Goal: Transaction & Acquisition: Purchase product/service

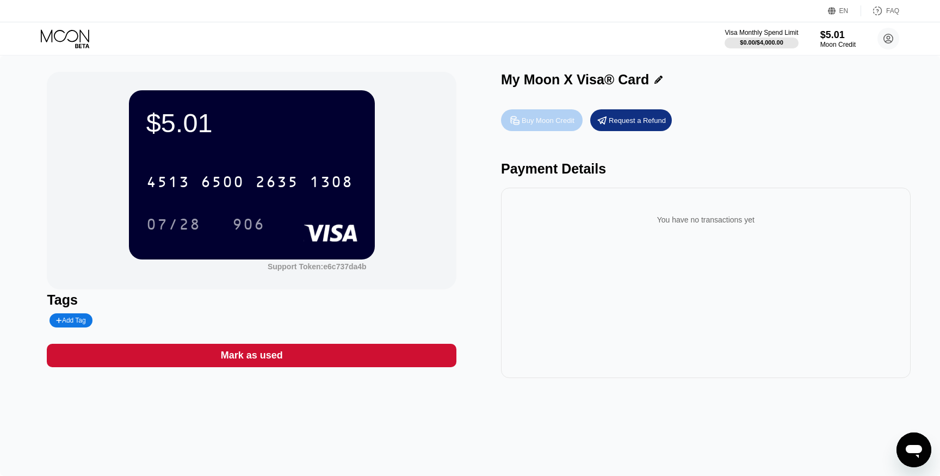
click at [550, 120] on div "Buy Moon Credit" at bounding box center [548, 120] width 53 height 9
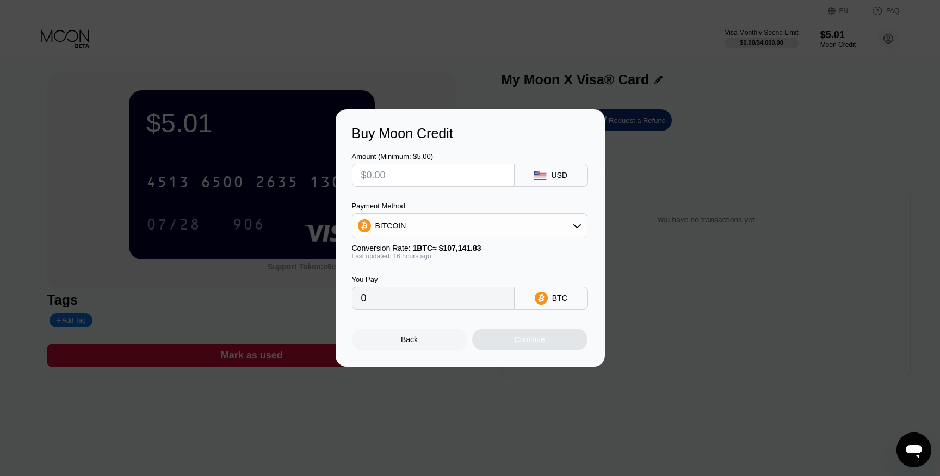
click at [536, 221] on div "BITCOIN" at bounding box center [469, 226] width 234 height 22
click at [455, 272] on div "USDT on TRON" at bounding box center [469, 280] width 229 height 22
type input "0.00"
click at [487, 177] on input "text" at bounding box center [433, 175] width 144 height 22
type input "$50"
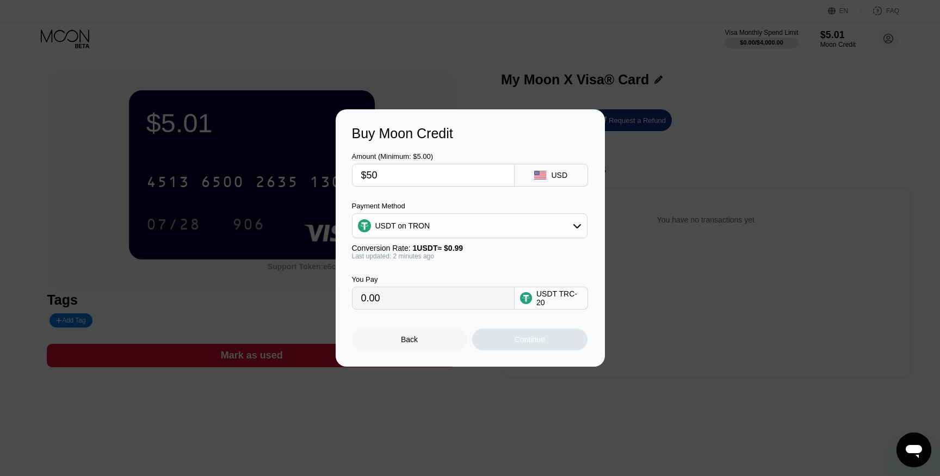
type input "50.51"
click at [525, 335] on div "Continue" at bounding box center [529, 339] width 30 height 9
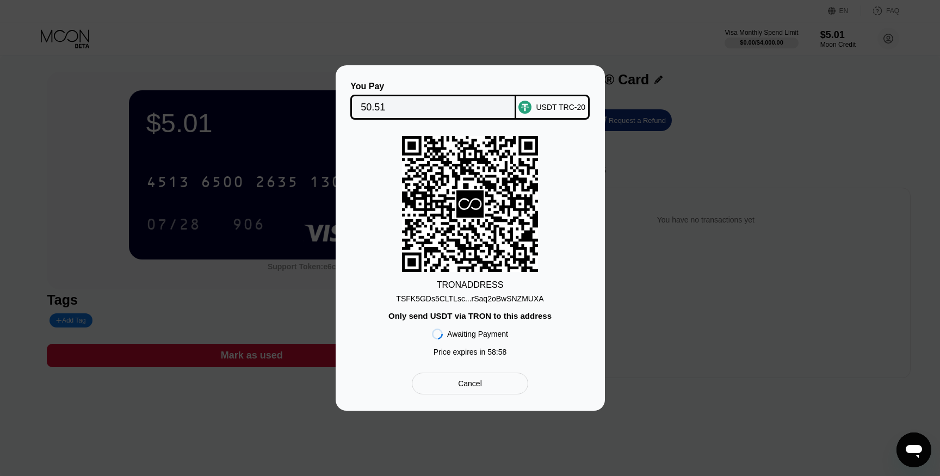
click at [506, 303] on div "TSFK5GDs5CLTLsc...rSaq2oBwSNZMUXA" at bounding box center [469, 298] width 147 height 9
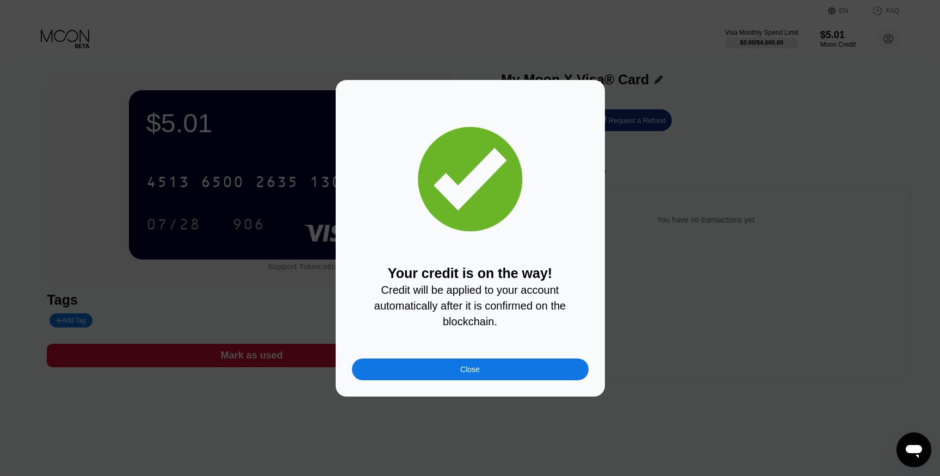
click at [542, 374] on div "Close" at bounding box center [470, 369] width 237 height 22
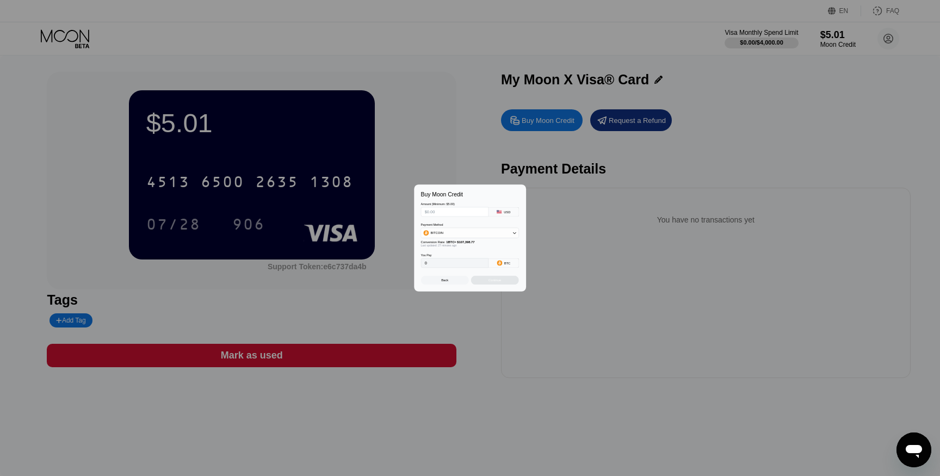
click at [542, 374] on div at bounding box center [470, 238] width 940 height 476
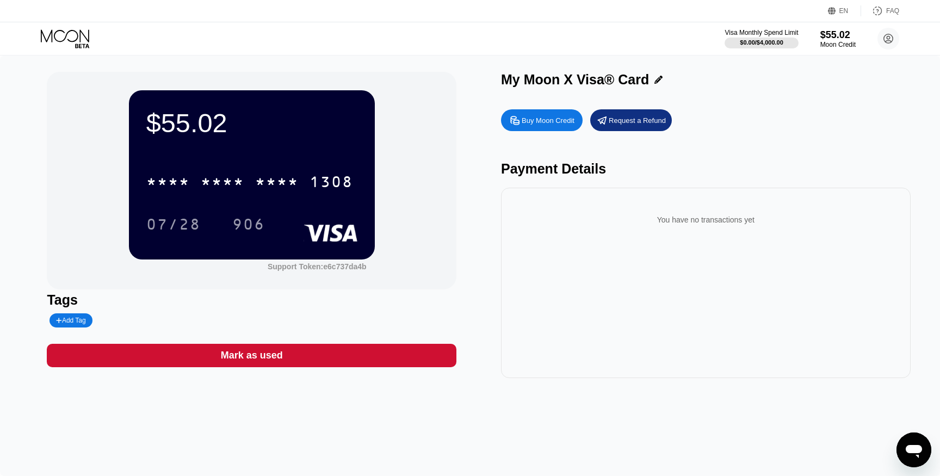
click at [553, 118] on div "Buy Moon Credit" at bounding box center [548, 120] width 53 height 9
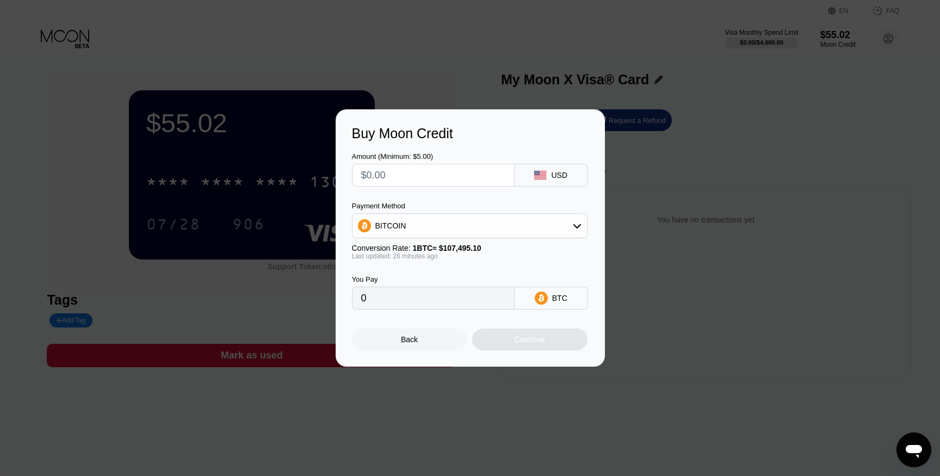
click at [463, 181] on input "text" at bounding box center [433, 175] width 144 height 22
type input "$2"
type input "0.00001861"
type input "$290"
type input "0.00269780"
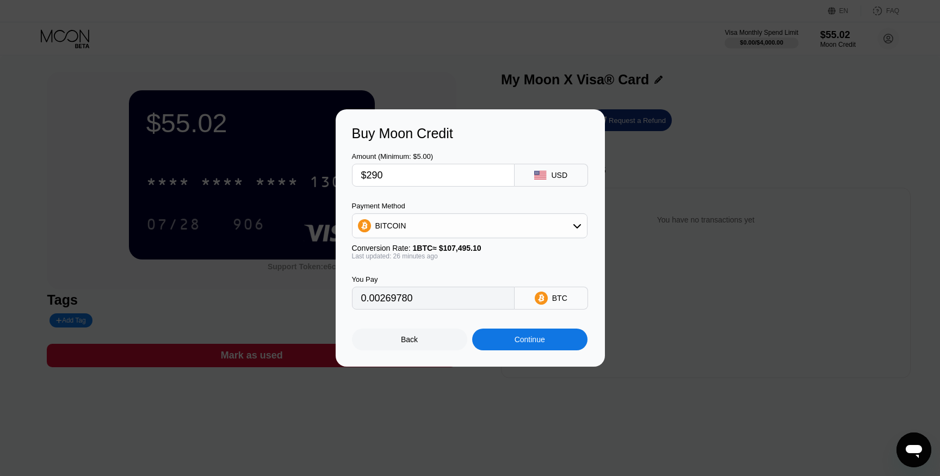
type input "$290"
click at [519, 221] on div "BITCOIN" at bounding box center [469, 226] width 234 height 22
click at [431, 271] on div "USDT on TRON" at bounding box center [469, 280] width 229 height 22
type input "292.93"
click at [535, 339] on div "Continue" at bounding box center [529, 339] width 30 height 9
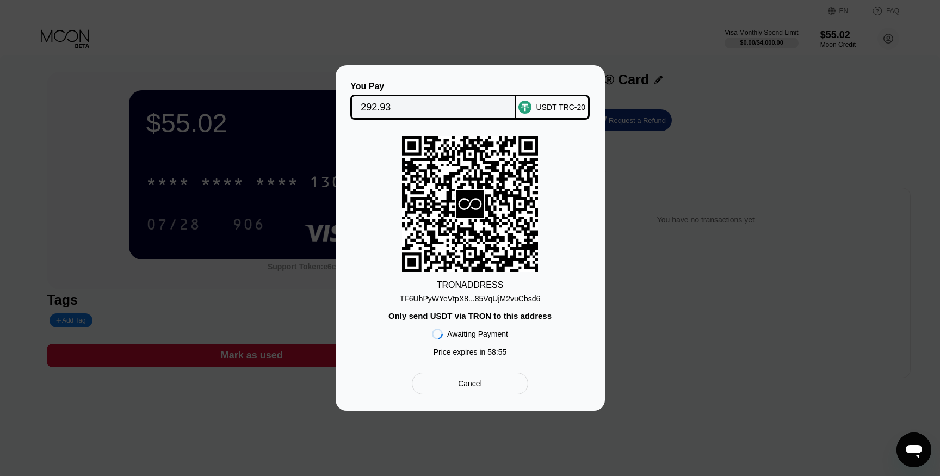
click at [488, 378] on div "Cancel" at bounding box center [470, 384] width 116 height 22
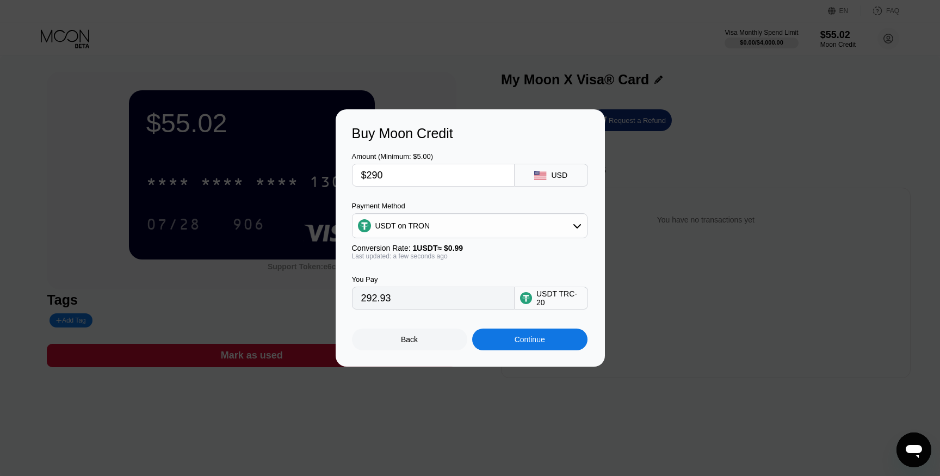
click at [431, 180] on input "$290" at bounding box center [433, 175] width 144 height 22
type input "$29"
type input "29.29"
type input "$2"
type input "2.02"
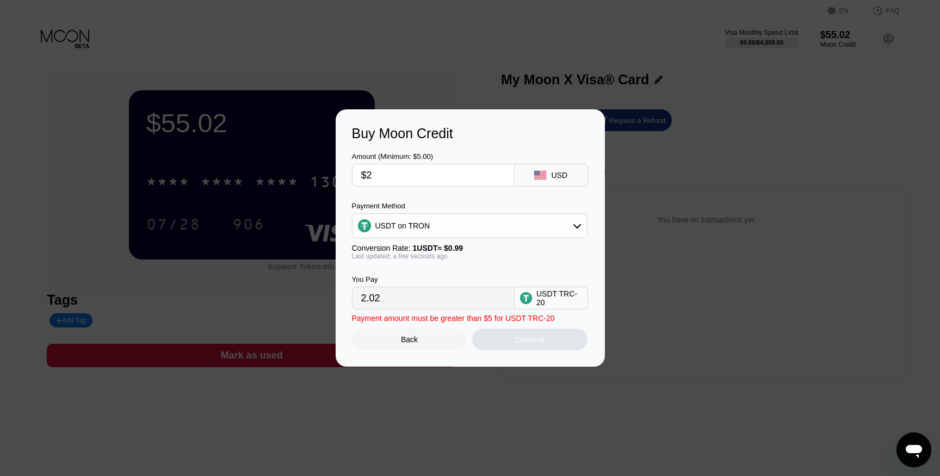
type input "$28"
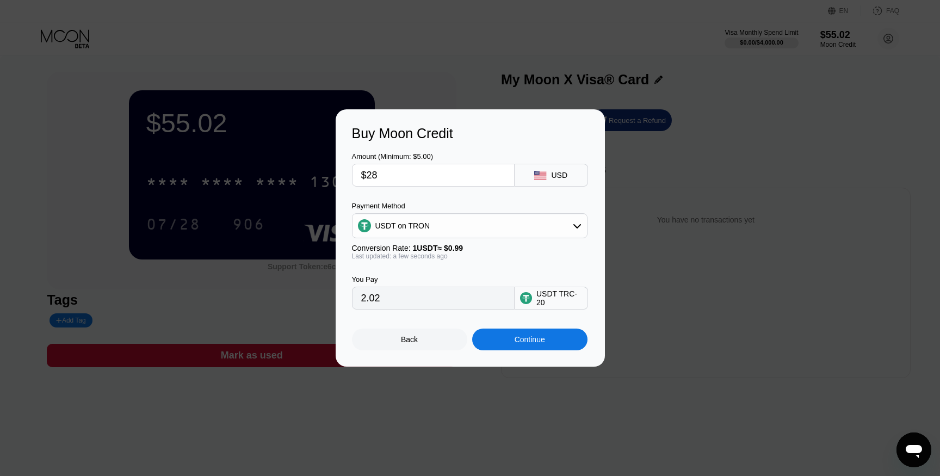
type input "28.28"
type input "$285"
type input "287.88"
click at [538, 345] on div "Continue" at bounding box center [529, 339] width 115 height 22
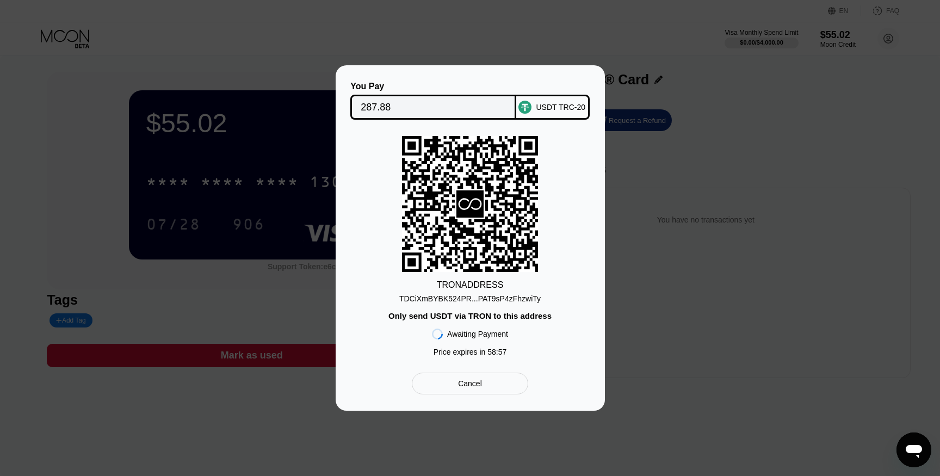
click at [490, 301] on div "TDCiXmBYBK524PR...PAT9sP4zFhzwiTy" at bounding box center [469, 298] width 141 height 9
click at [378, 104] on input "287.88" at bounding box center [433, 107] width 145 height 22
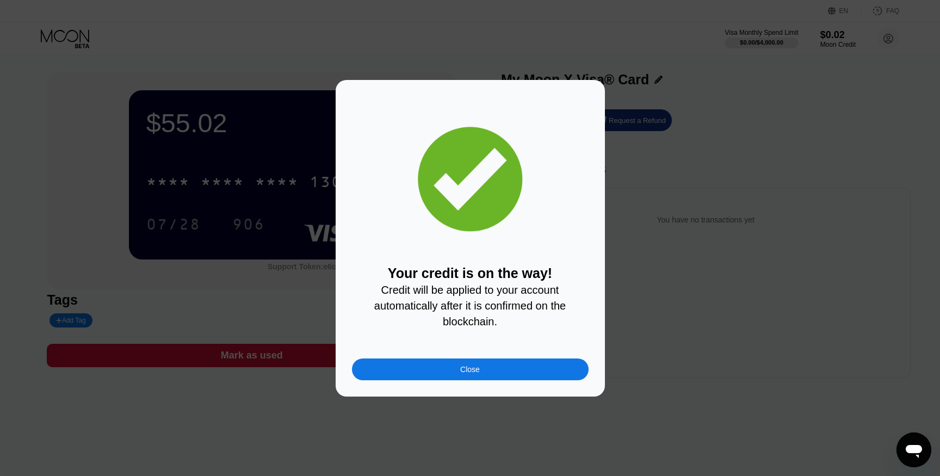
click at [499, 371] on div "Close" at bounding box center [470, 369] width 237 height 22
